Goal: Task Accomplishment & Management: Manage account settings

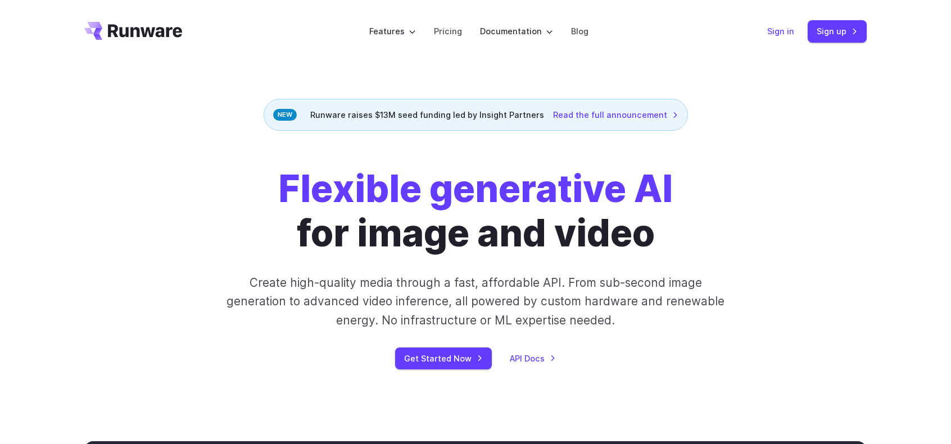
click at [782, 35] on link "Sign in" at bounding box center [780, 31] width 27 height 13
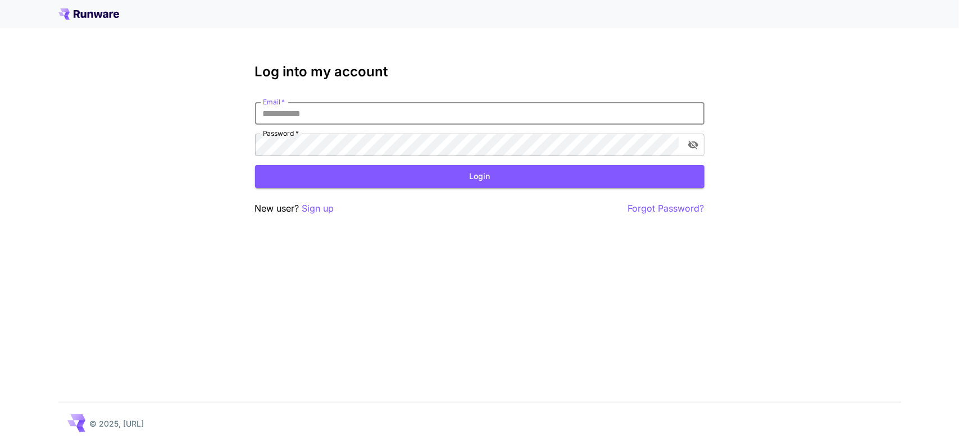
click at [437, 116] on input "Email   *" at bounding box center [480, 113] width 450 height 22
type input "**********"
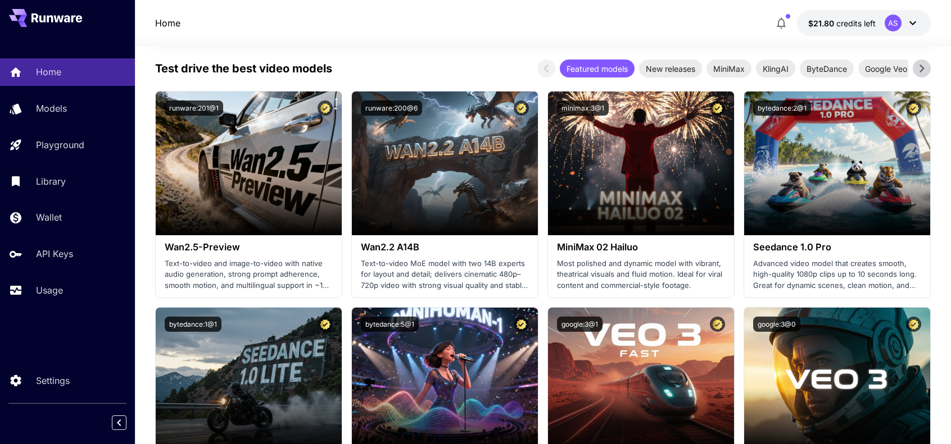
scroll to position [226, 0]
